Goal: Transaction & Acquisition: Purchase product/service

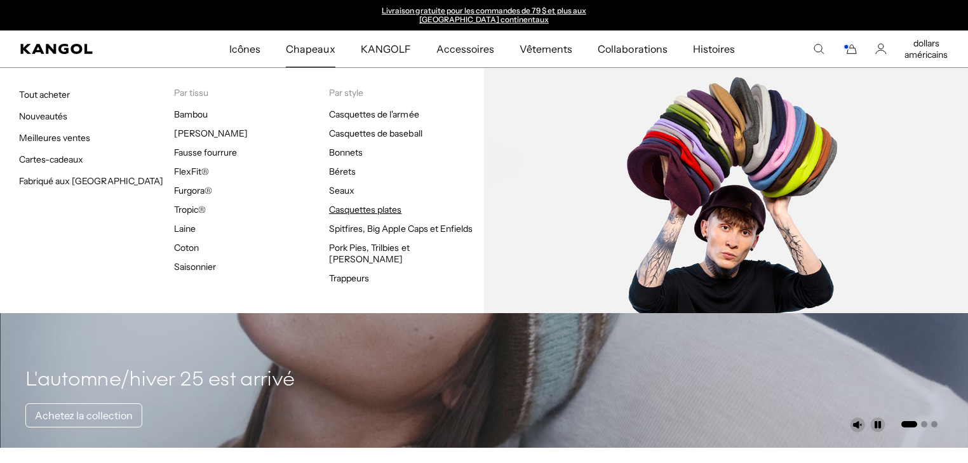
click at [346, 208] on font "Casquettes plates" at bounding box center [365, 209] width 72 height 11
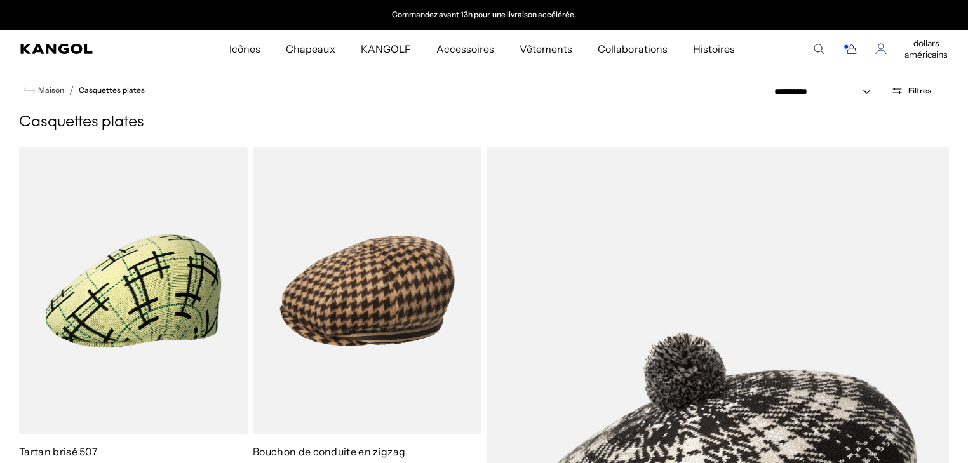
click at [882, 49] on icon "Compte" at bounding box center [880, 48] width 11 height 11
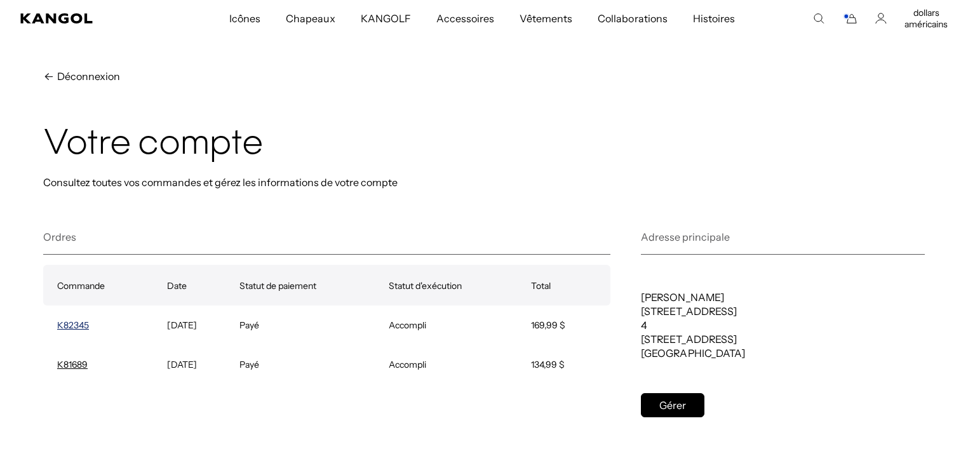
scroll to position [0, 262]
click at [78, 323] on font "K82345" at bounding box center [73, 325] width 32 height 11
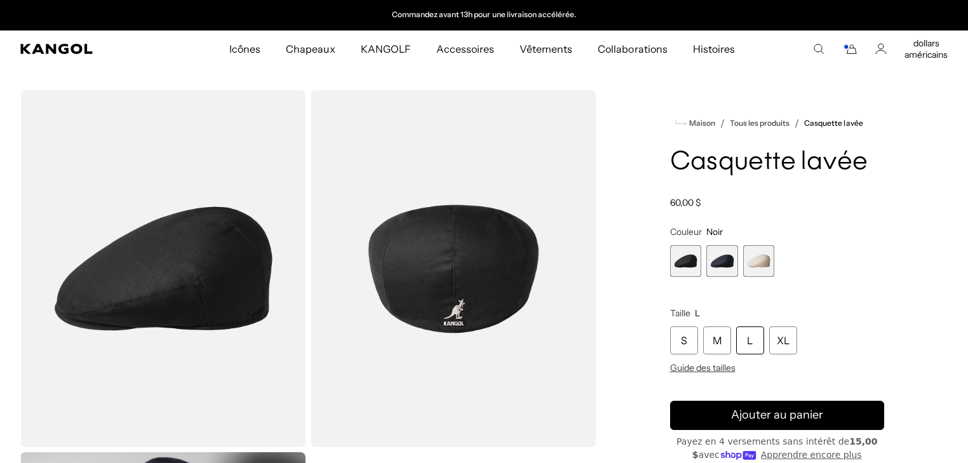
click at [722, 264] on span "2 sur 3" at bounding box center [722, 261] width 32 height 32
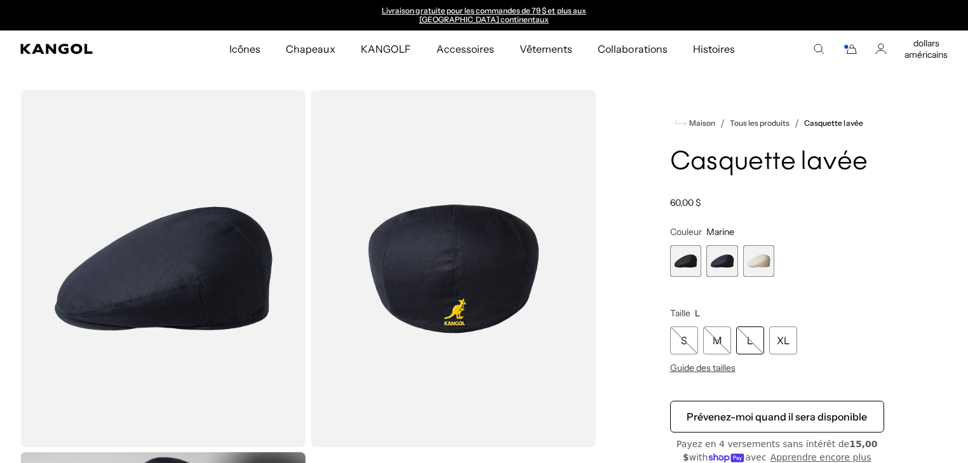
click at [755, 261] on span "3 sur 3" at bounding box center [759, 261] width 32 height 32
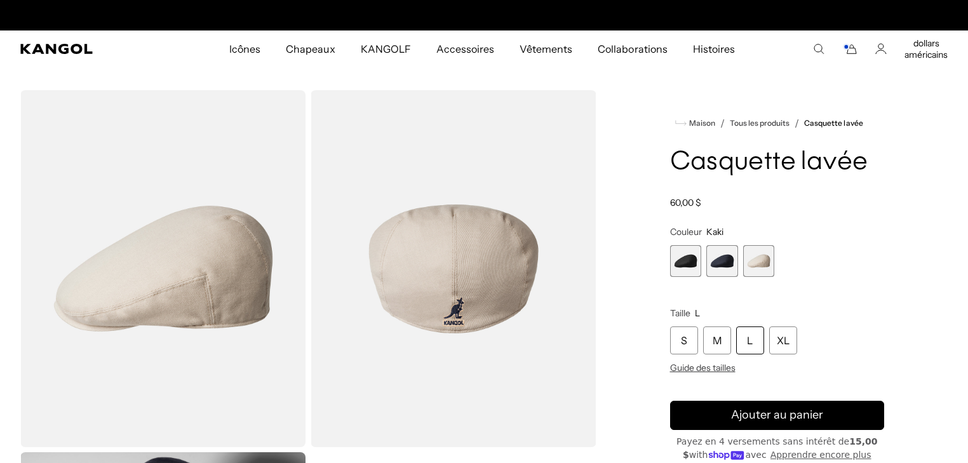
scroll to position [0, 262]
click at [687, 269] on span "1 sur 3" at bounding box center [686, 261] width 32 height 32
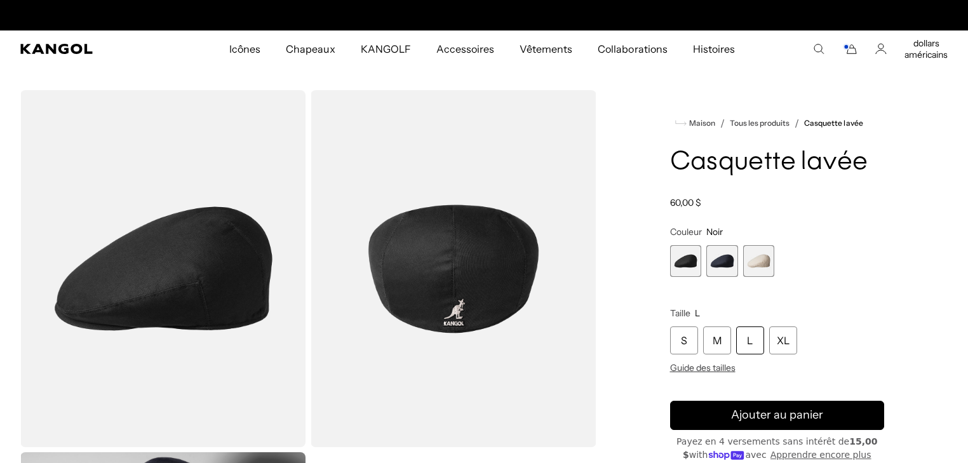
click at [640, 135] on div "Maison / Tous les produits / Casquette lavée Casquette lavée Prix ​​régulier 60…" at bounding box center [778, 449] width 342 height 719
click at [851, 51] on icon "Panier" at bounding box center [849, 48] width 15 height 11
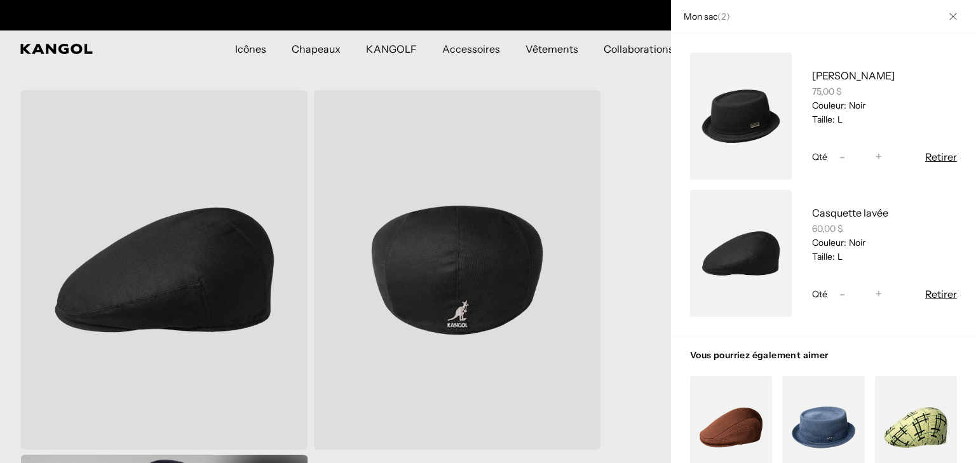
scroll to position [0, 262]
click at [931, 154] on font "Retirer" at bounding box center [941, 157] width 32 height 13
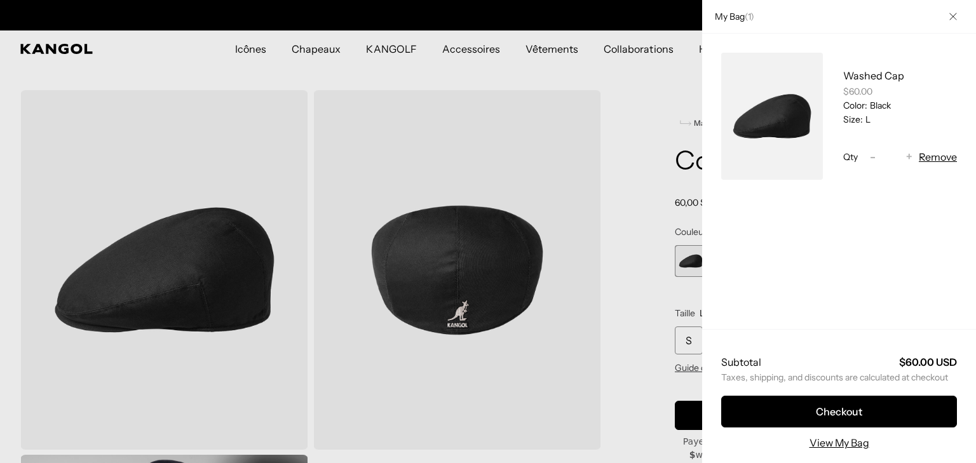
scroll to position [0, 0]
click at [928, 158] on button "Remove" at bounding box center [938, 156] width 38 height 15
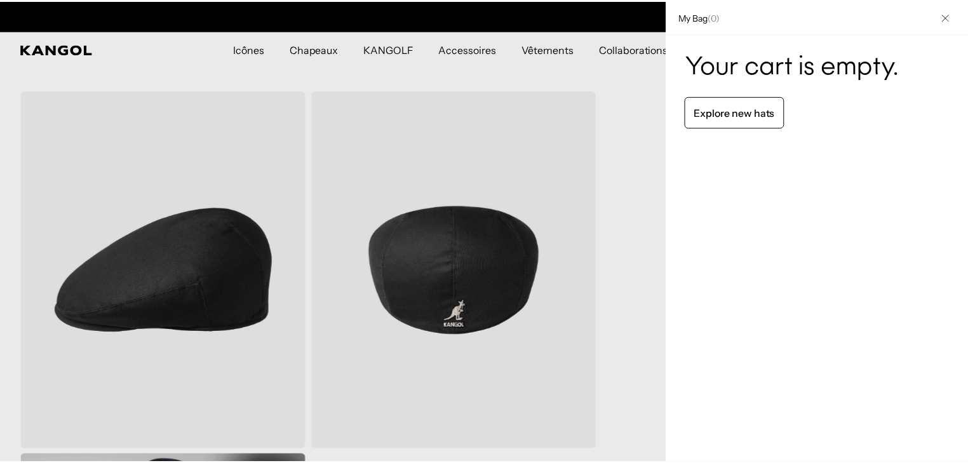
scroll to position [0, 262]
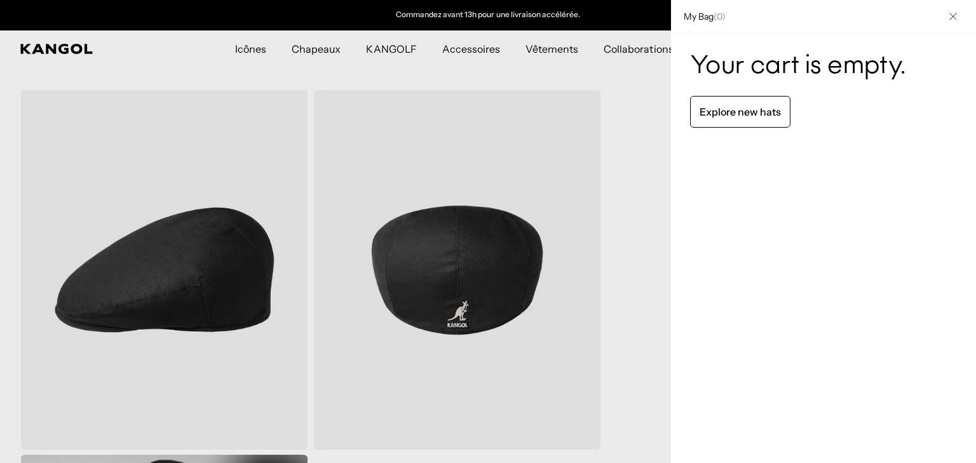
click at [623, 91] on div at bounding box center [488, 231] width 976 height 463
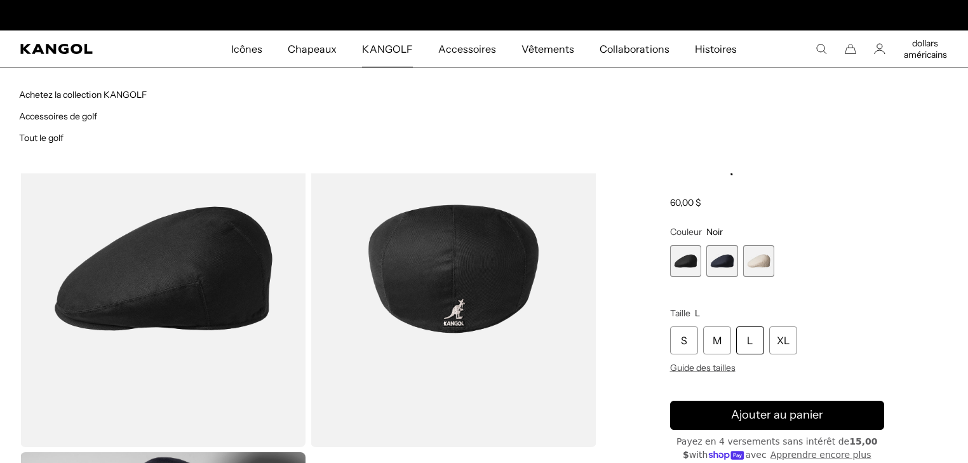
scroll to position [0, 0]
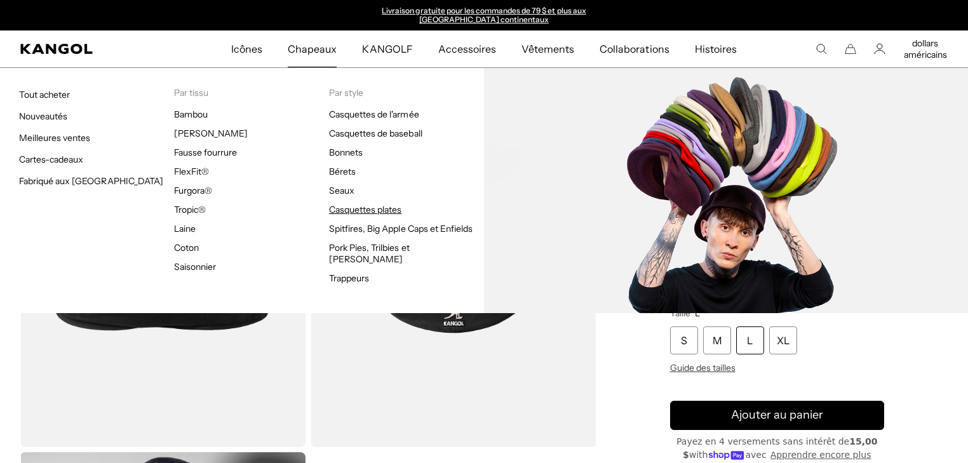
click at [357, 209] on font "Casquettes plates" at bounding box center [365, 209] width 72 height 11
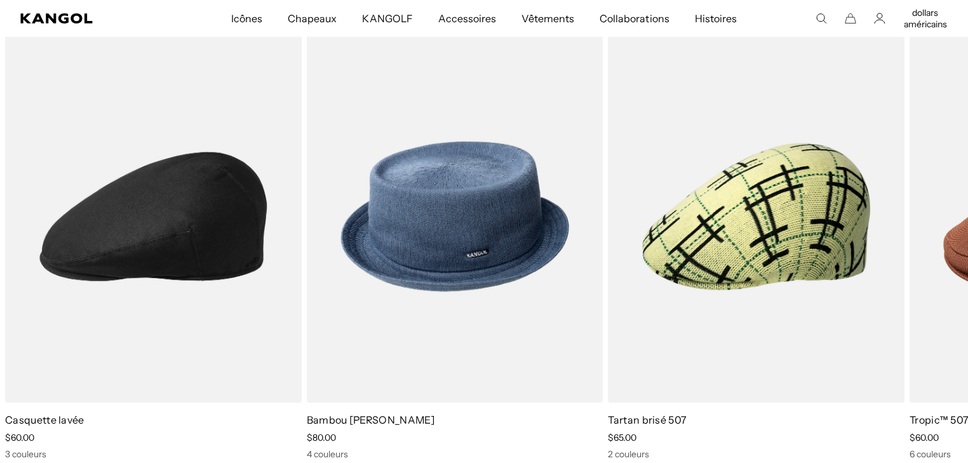
scroll to position [0, 262]
click at [933, 256] on icon at bounding box center [938, 255] width 20 height 20
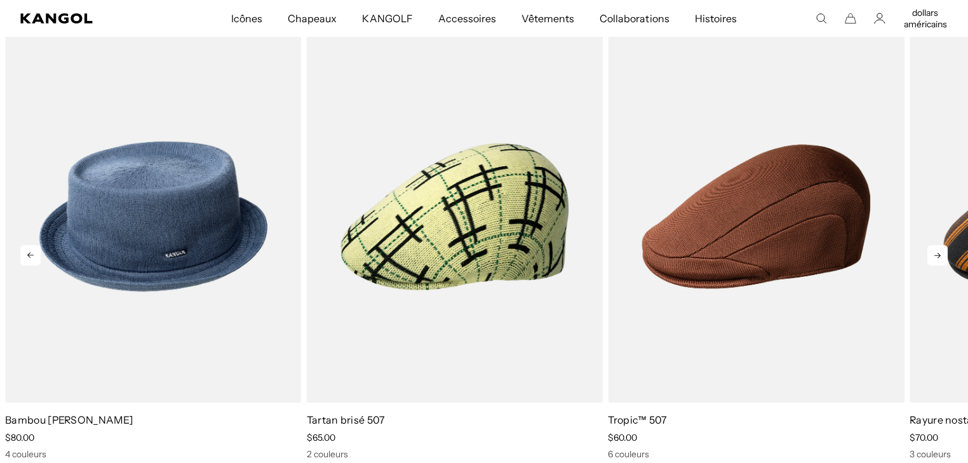
click at [933, 256] on icon at bounding box center [938, 255] width 20 height 20
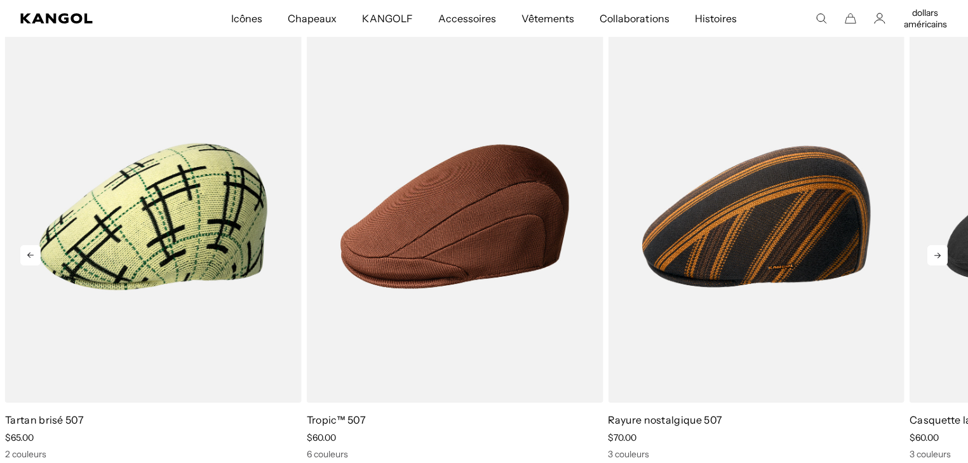
scroll to position [0, 0]
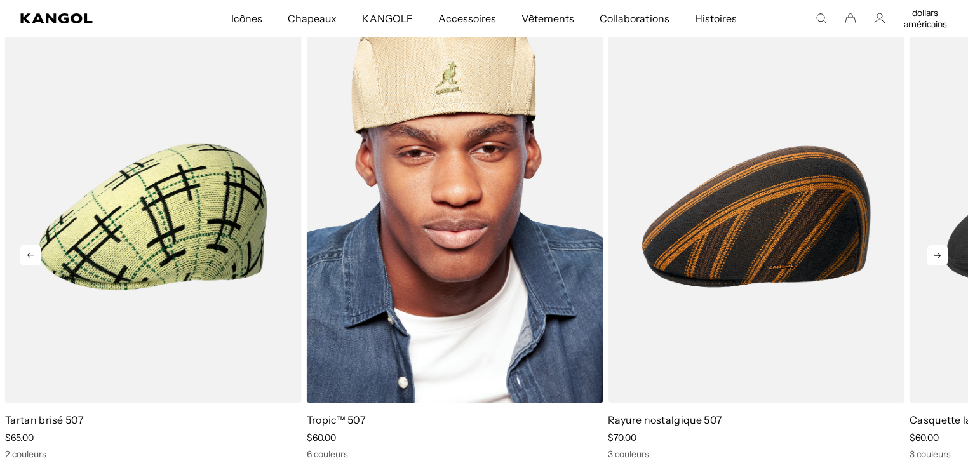
click at [478, 229] on img "4 sur 5" at bounding box center [455, 216] width 297 height 372
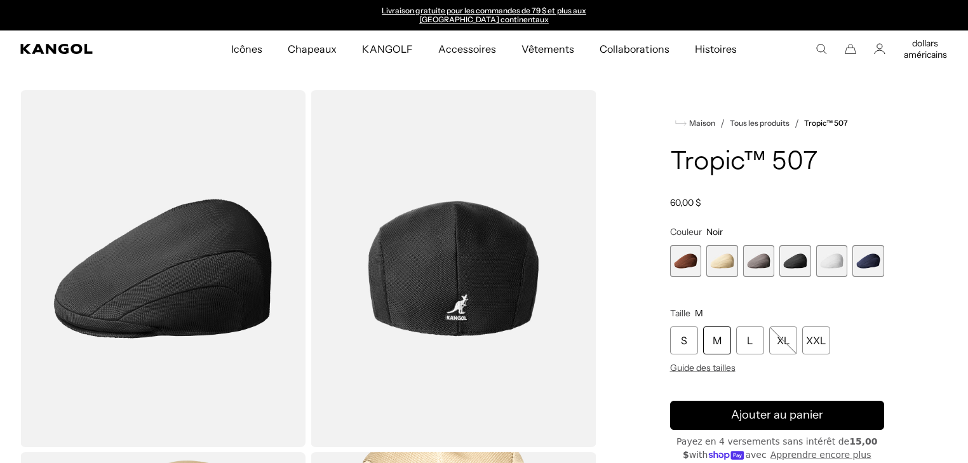
click at [755, 343] on div "L" at bounding box center [750, 341] width 28 height 28
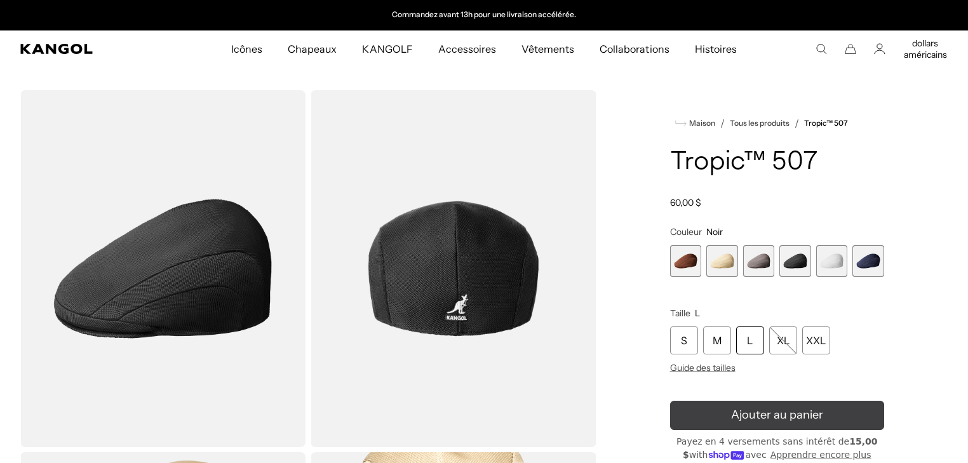
click at [760, 414] on font "Ajouter au panier" at bounding box center [777, 415] width 92 height 14
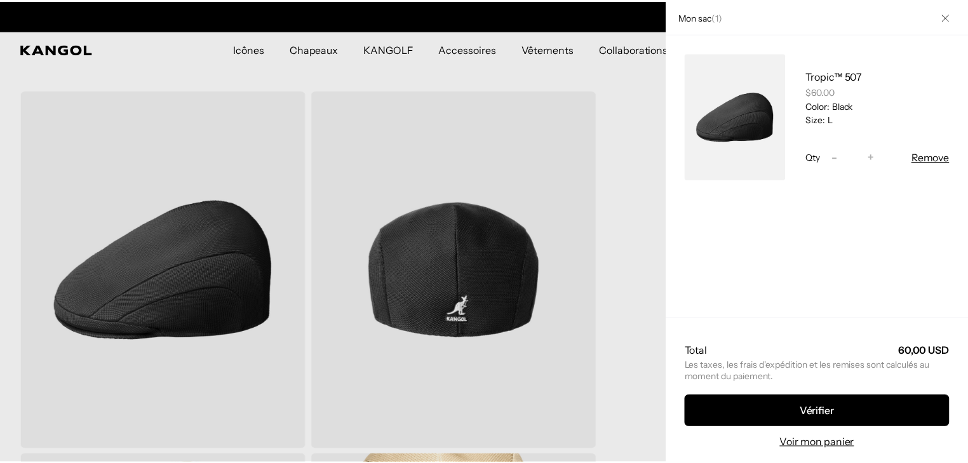
scroll to position [0, 0]
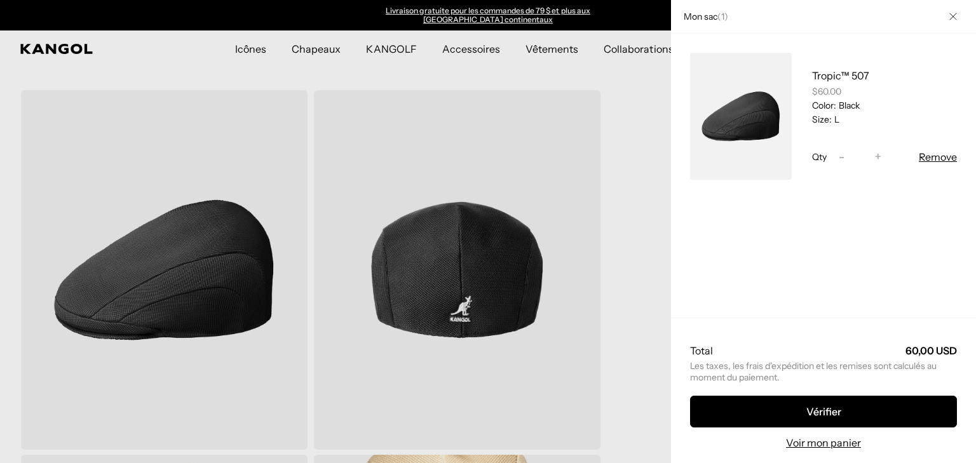
click at [602, 184] on div at bounding box center [488, 231] width 976 height 463
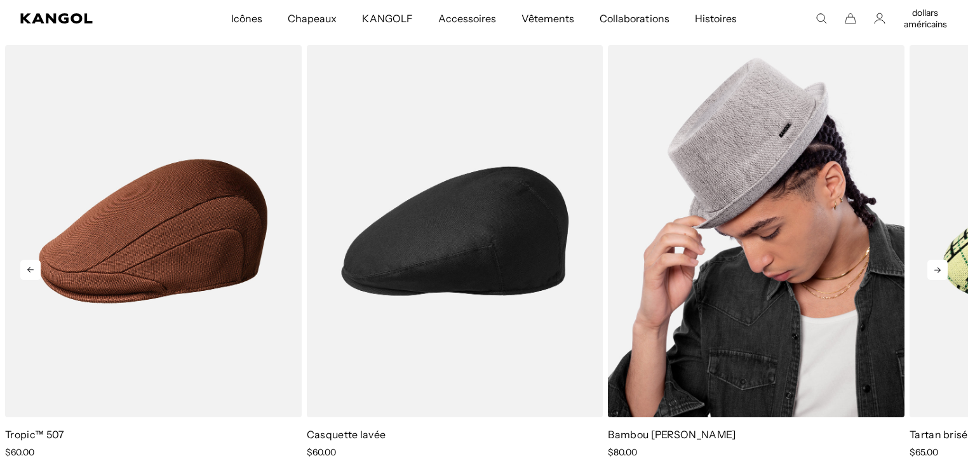
scroll to position [0, 262]
click at [719, 221] on img "3 sur 5" at bounding box center [756, 231] width 297 height 372
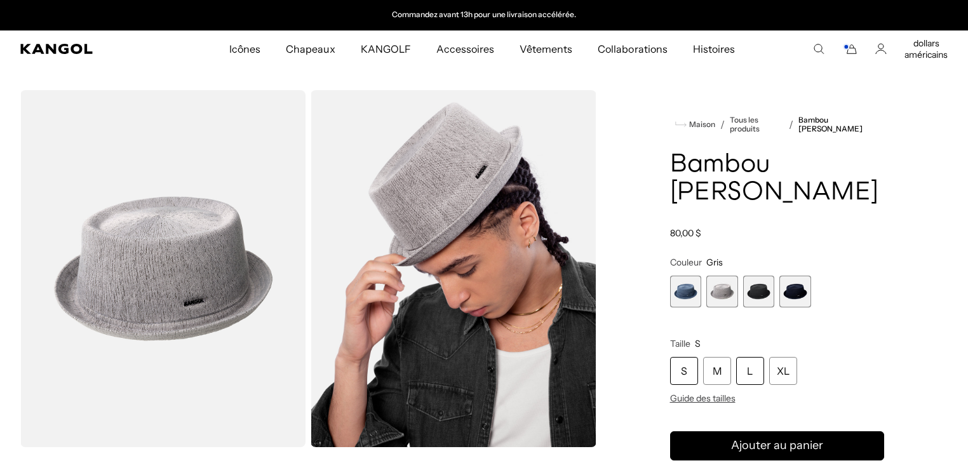
click at [747, 371] on font "L" at bounding box center [750, 371] width 6 height 13
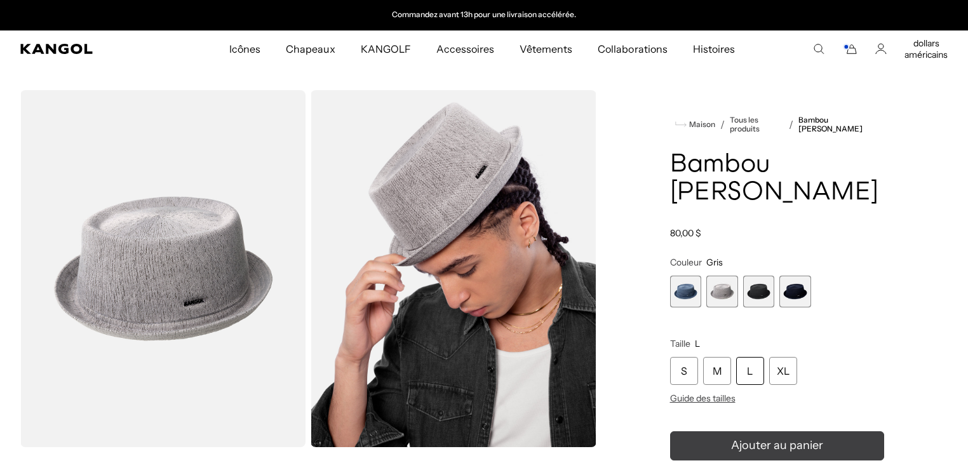
click at [753, 438] on font "Ajouter au panier" at bounding box center [777, 445] width 92 height 14
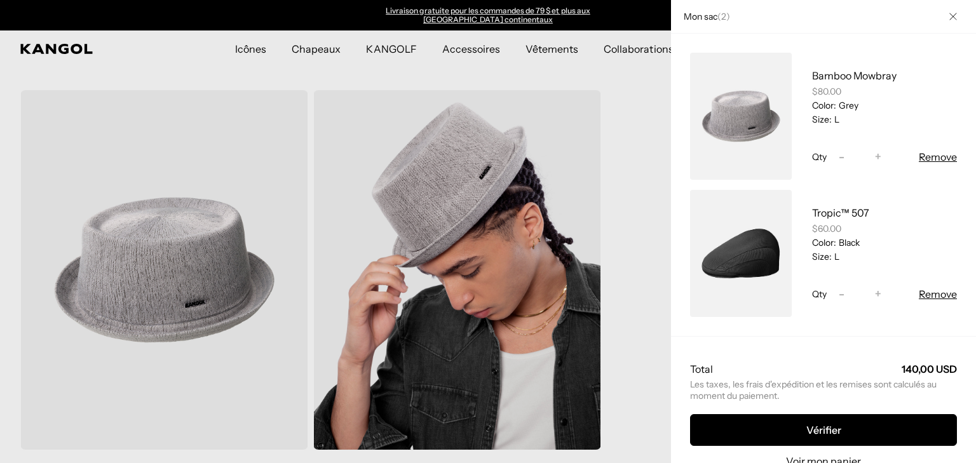
click at [949, 17] on icon "Fermer" at bounding box center [953, 17] width 8 height 8
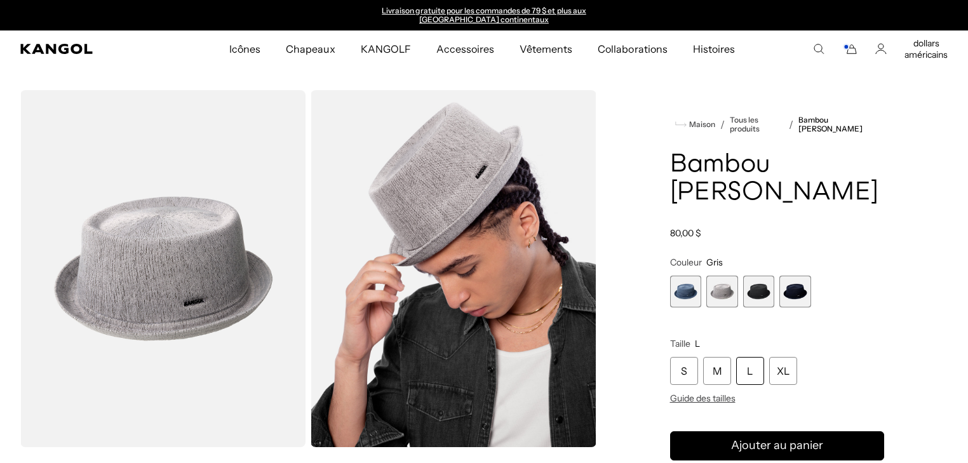
click at [846, 48] on rect "Panier" at bounding box center [846, 46] width 5 height 5
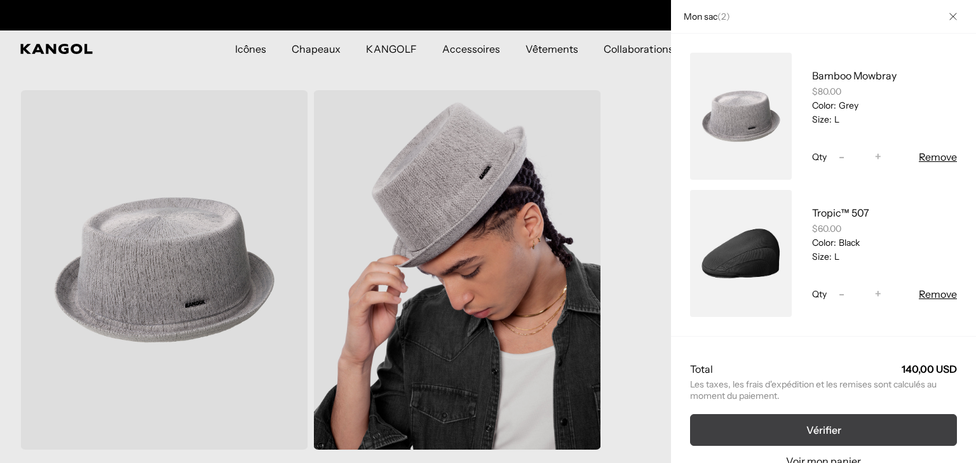
scroll to position [0, 262]
click at [811, 427] on font "Vérifier" at bounding box center [823, 430] width 35 height 13
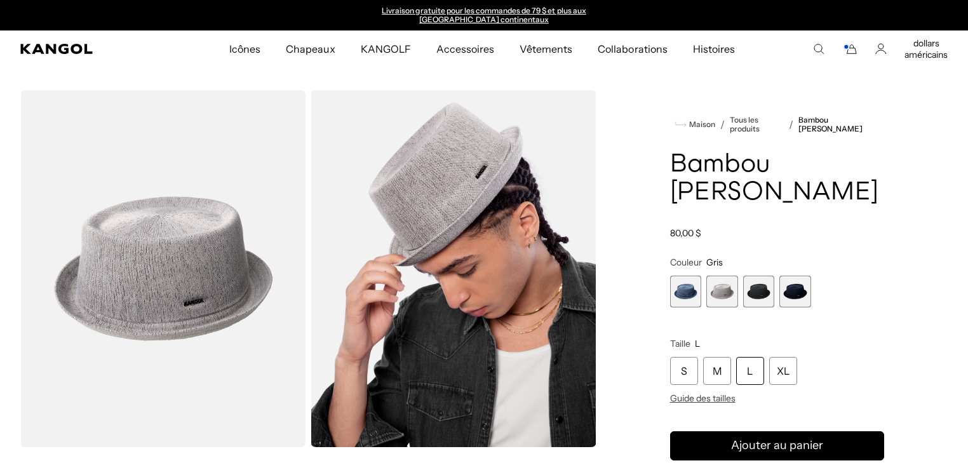
drag, startPoint x: 0, startPoint y: 0, endPoint x: 847, endPoint y: 51, distance: 848.4
click at [847, 51] on icon "Panier" at bounding box center [849, 48] width 15 height 11
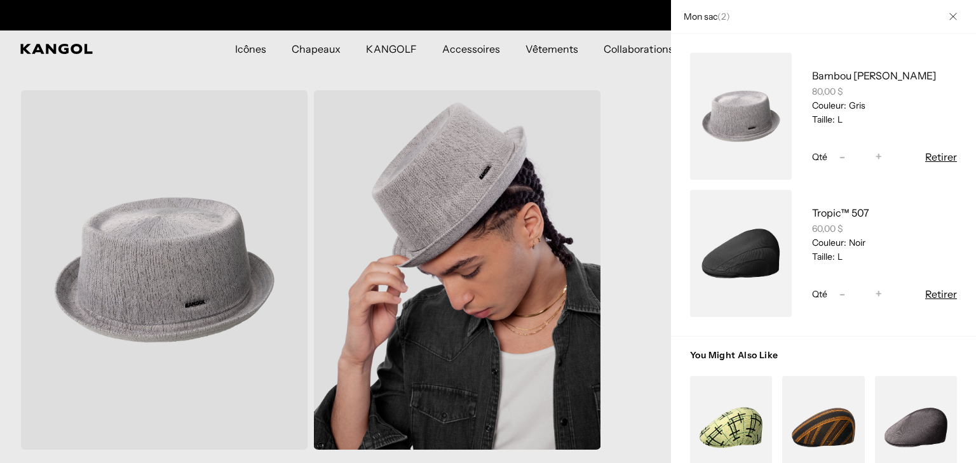
scroll to position [0, 262]
click at [749, 238] on link "Mon sac" at bounding box center [741, 253] width 102 height 127
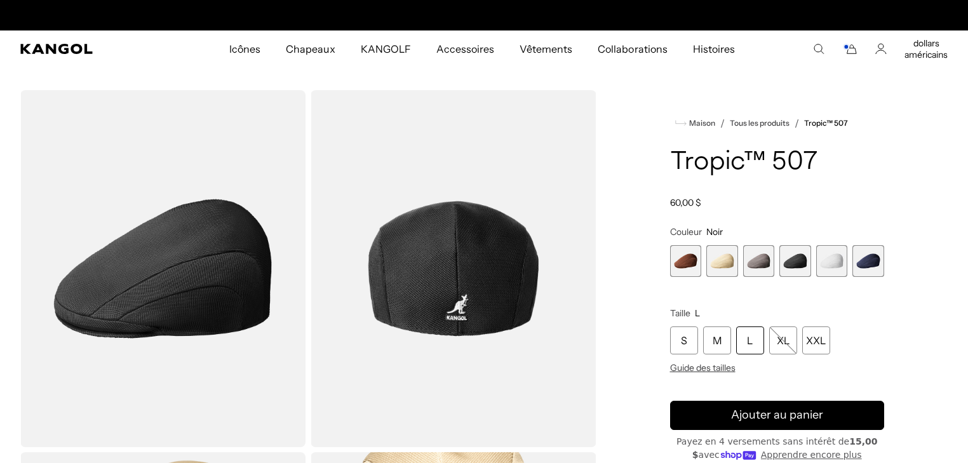
scroll to position [0, 262]
